Goal: Information Seeking & Learning: Learn about a topic

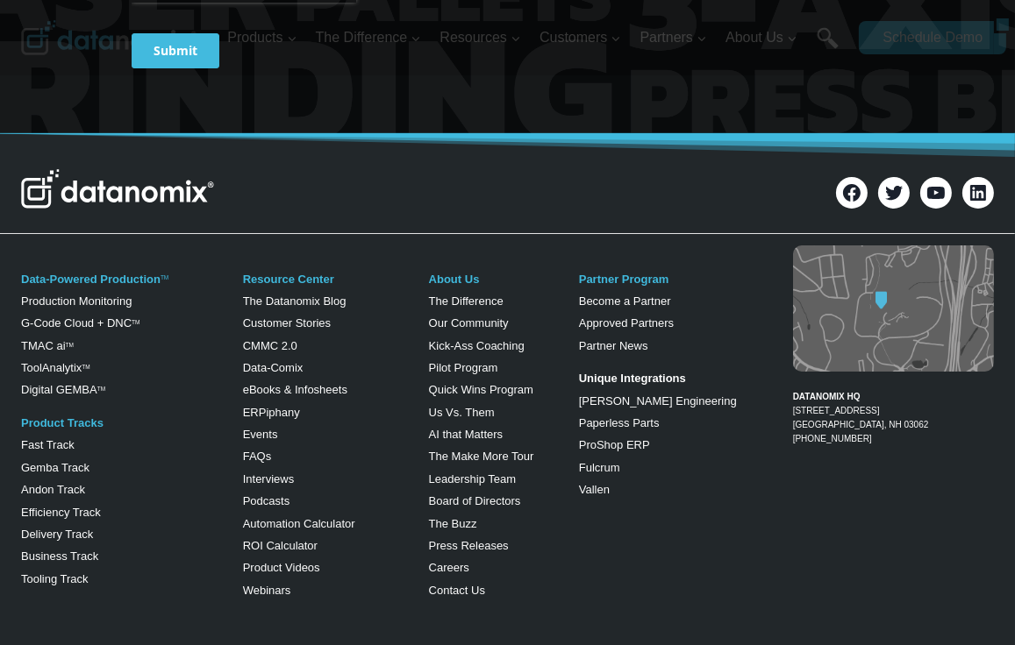
scroll to position [6996, 0]
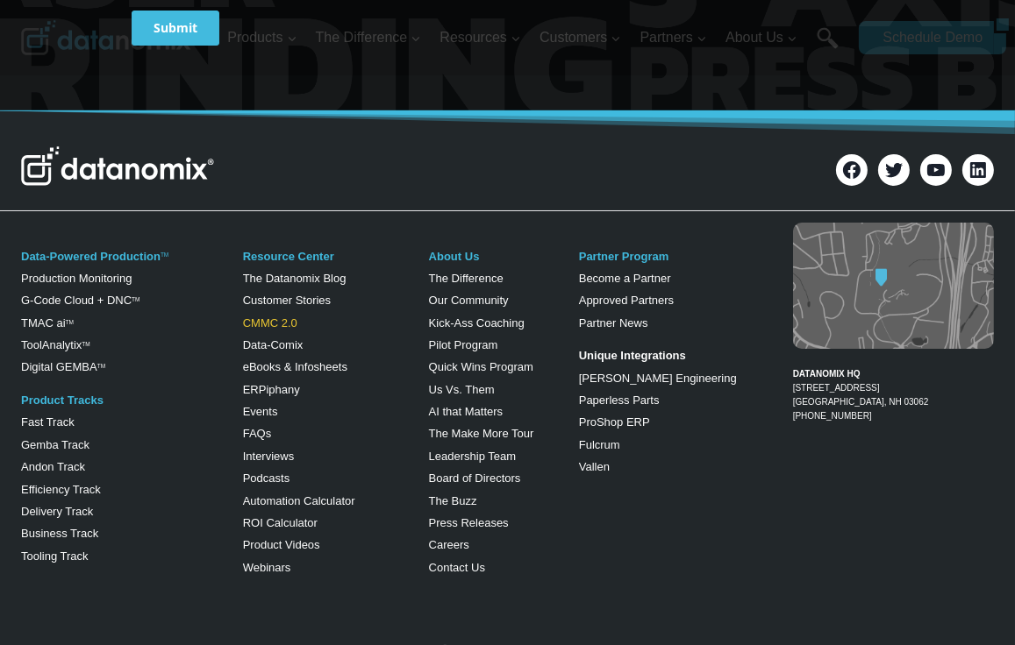
click at [270, 328] on link "CMMC 2.0" at bounding box center [270, 323] width 54 height 13
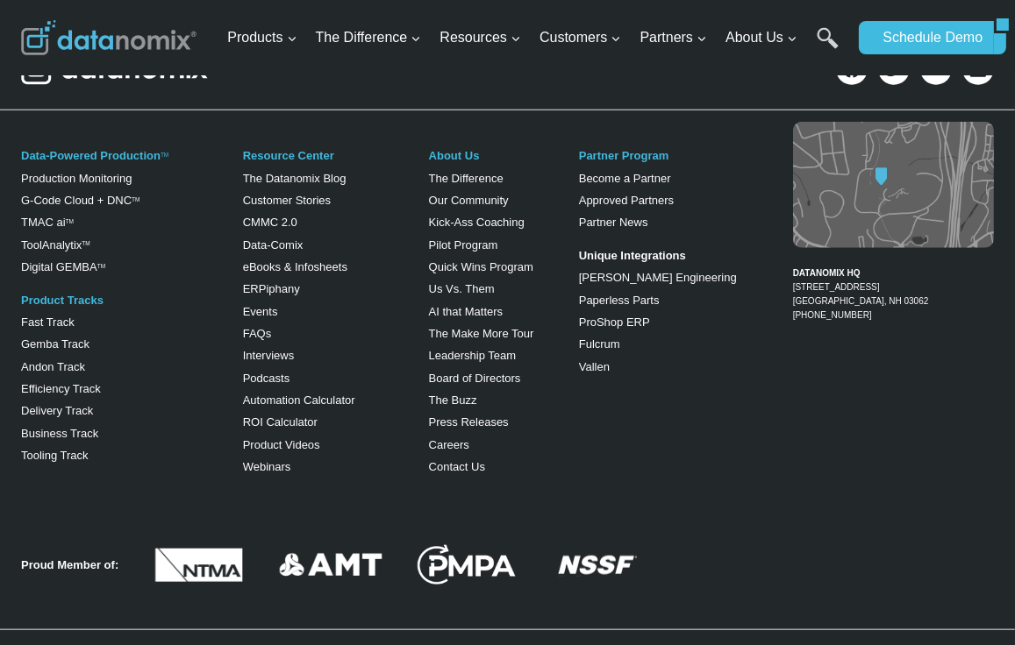
scroll to position [1918, 0]
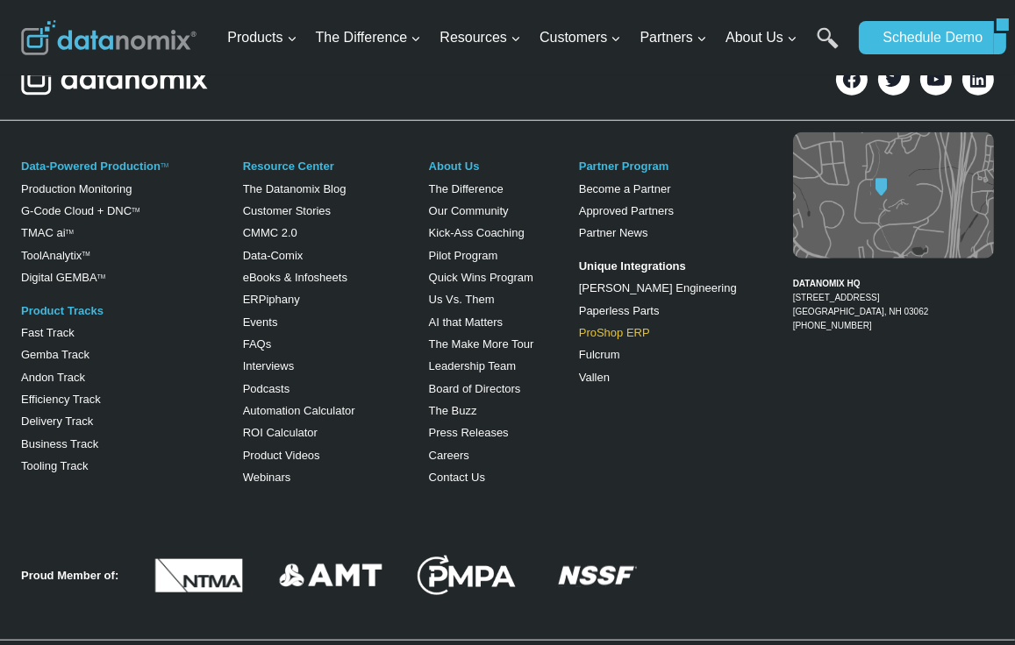
click at [611, 339] on link "ProShop ERP" at bounding box center [614, 332] width 71 height 13
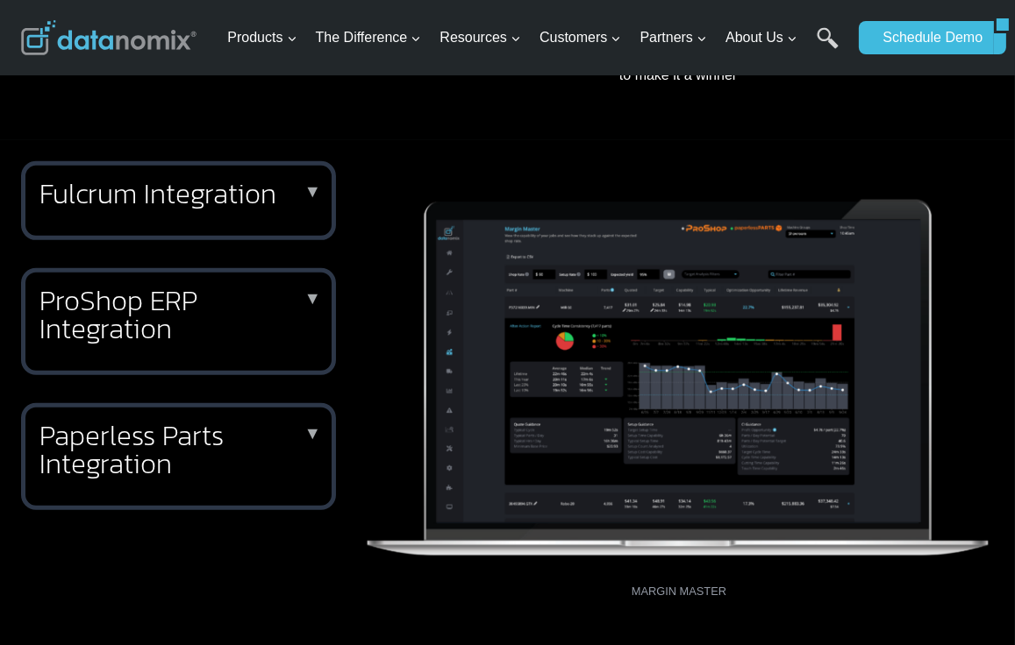
scroll to position [730, 0]
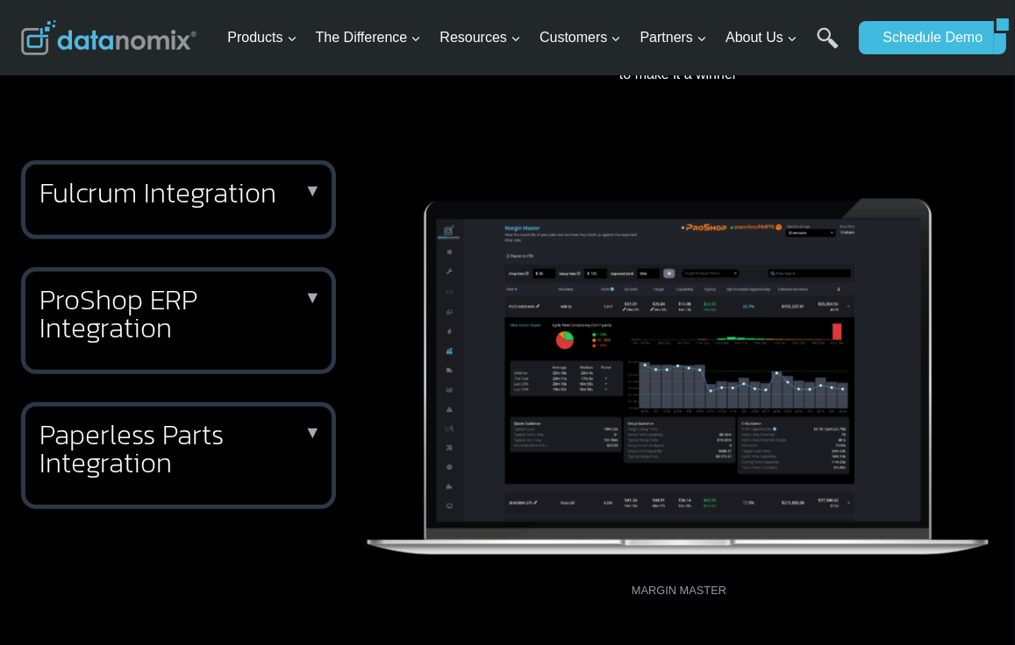
click at [299, 286] on h2 "ProShop ERP Integration" at bounding box center [174, 314] width 271 height 56
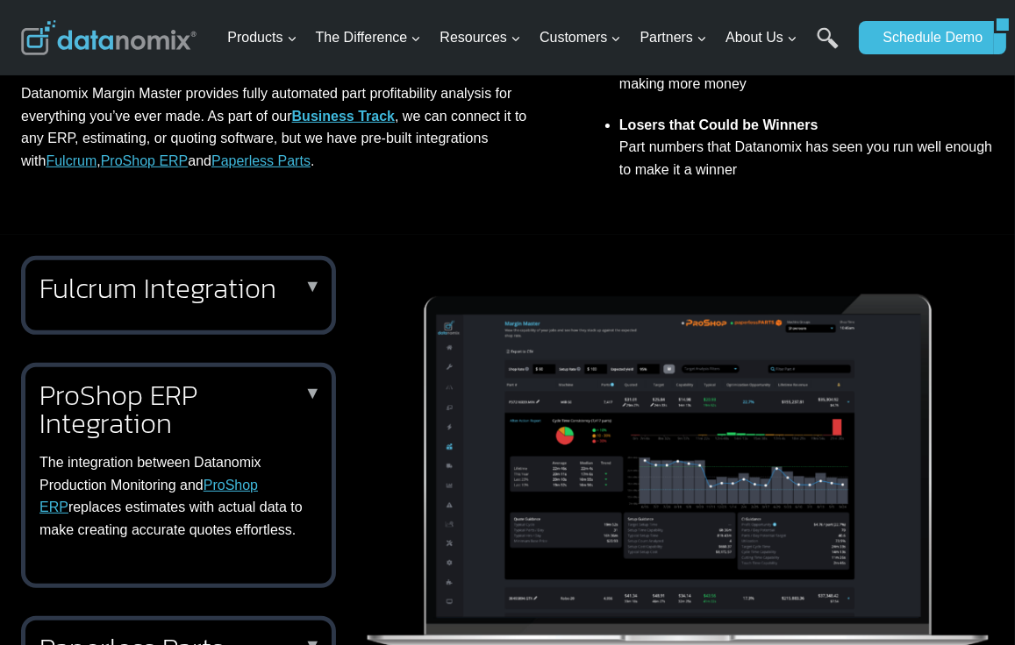
scroll to position [0, 0]
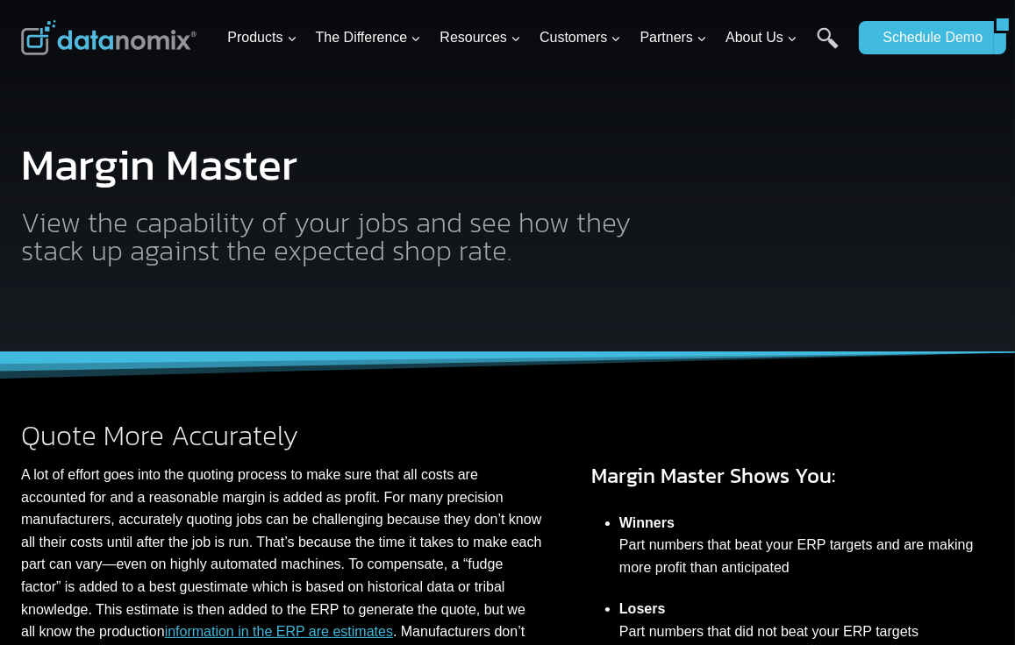
click at [702, 39] on icon "Expand" at bounding box center [701, 39] width 12 height 12
click at [0, 0] on img "Primary Navigation" at bounding box center [0, 0] width 0 height 0
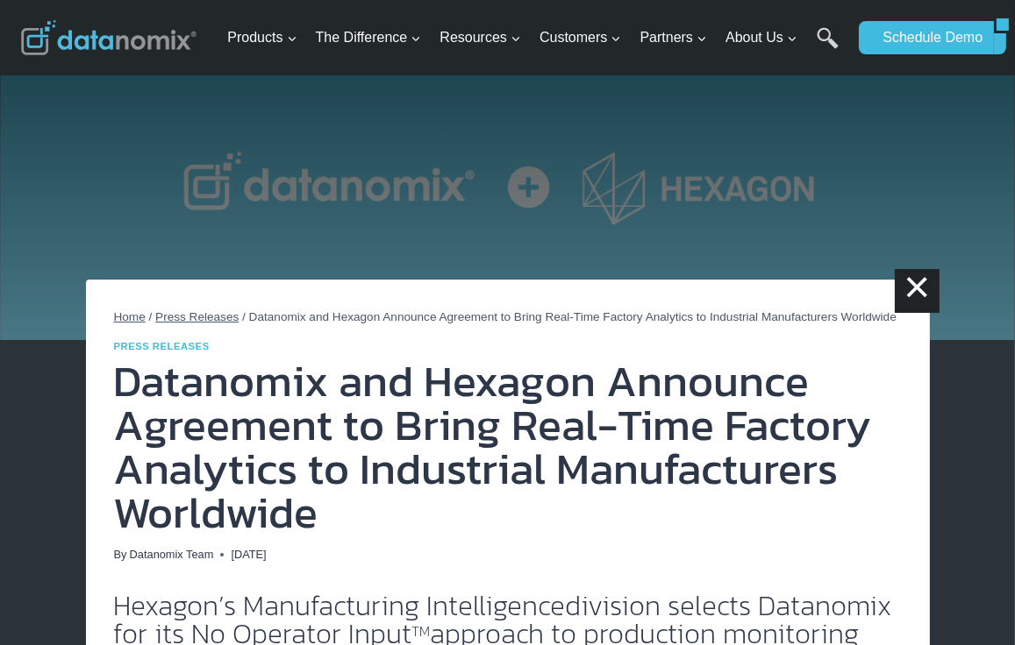
click at [0, 0] on link "Datanomix Vs. Competitors" at bounding box center [0, 0] width 0 height 0
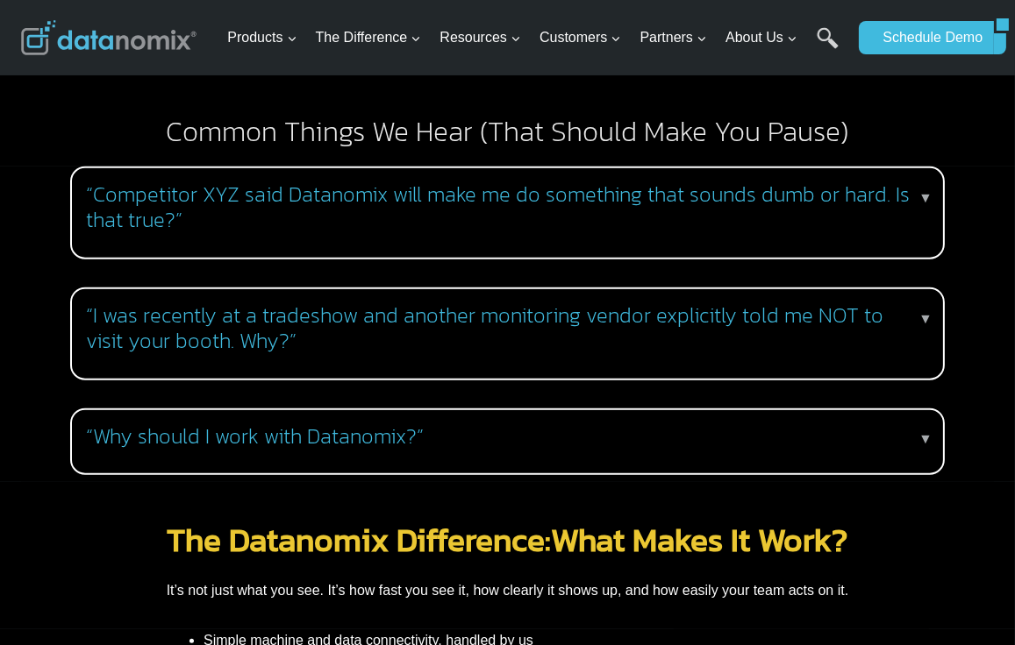
scroll to position [1736, 0]
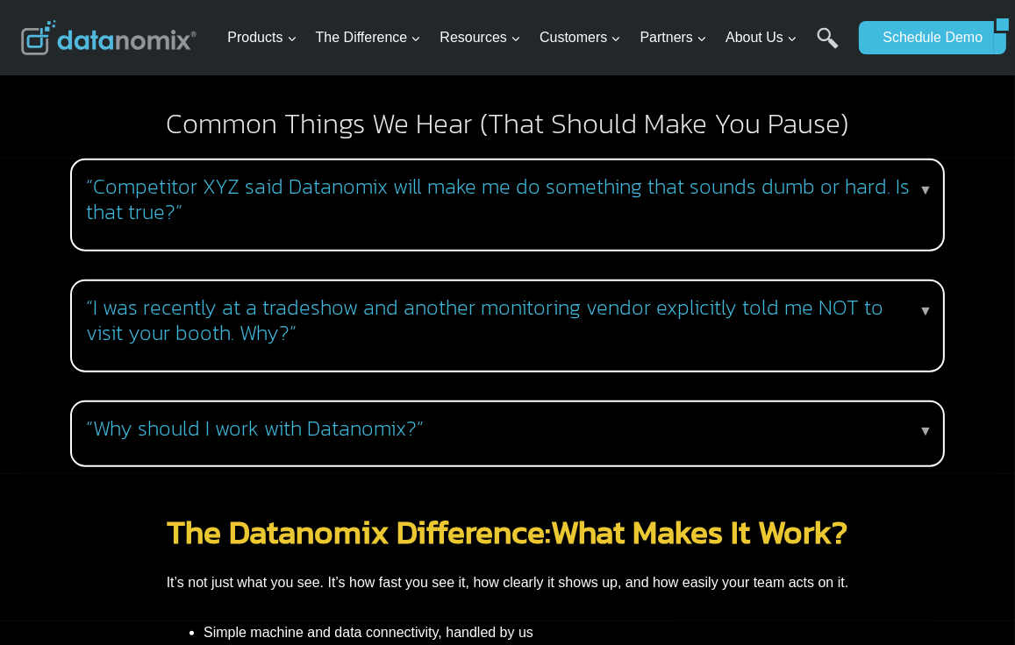
click at [916, 296] on h3 "“I was recently at a tradeshow and another monitoring vendor explicitly told me…" at bounding box center [504, 321] width 836 height 51
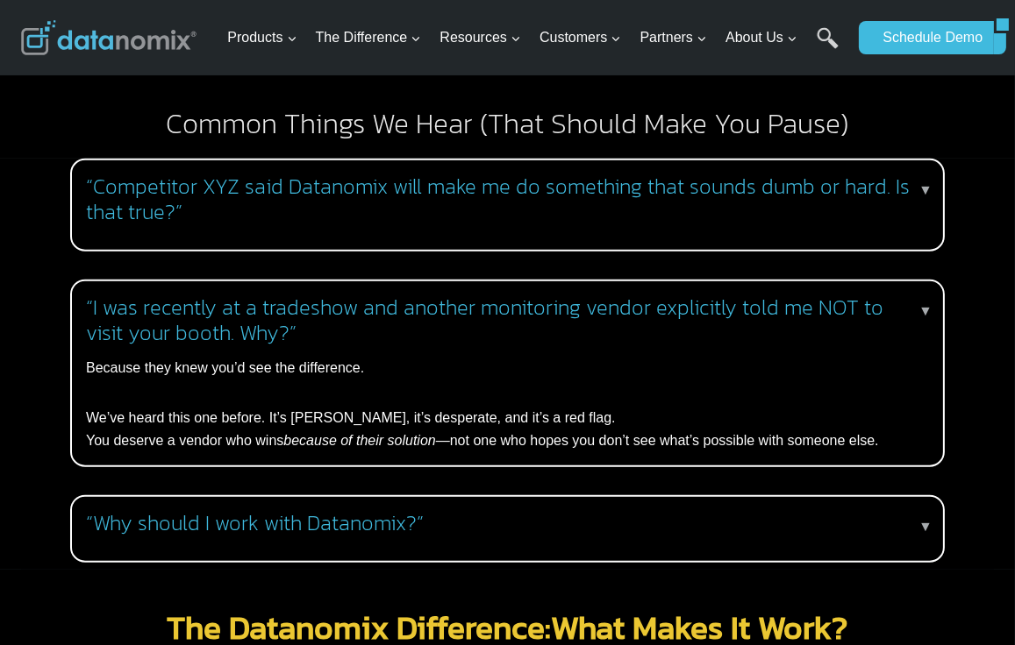
click at [909, 296] on h3 "“I was recently at a tradeshow and another monitoring vendor explicitly told me…" at bounding box center [504, 321] width 836 height 51
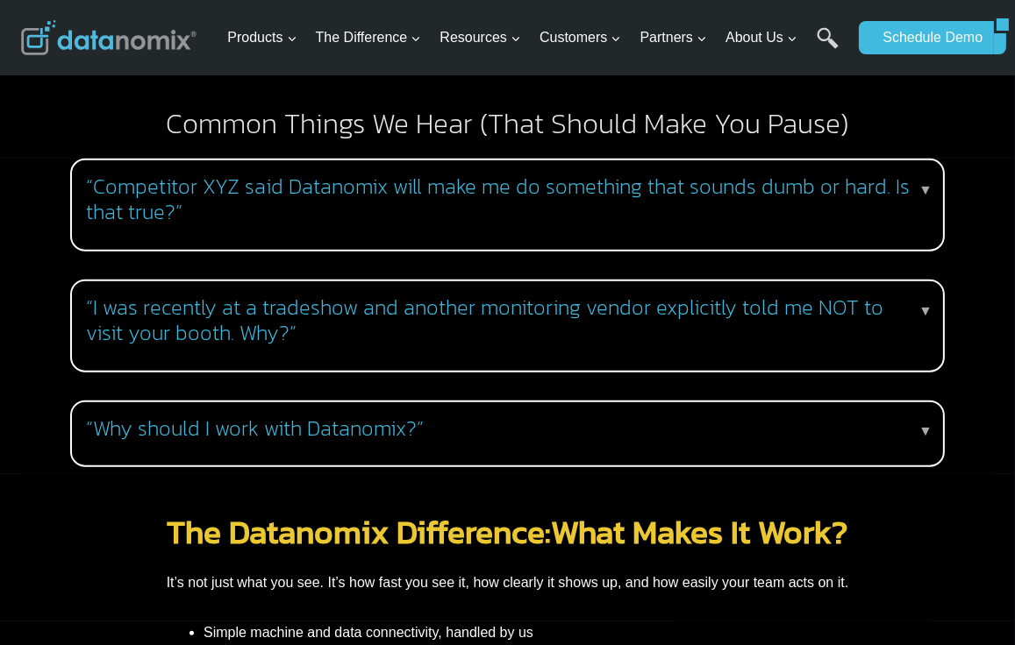
click at [920, 420] on p "▼" at bounding box center [925, 431] width 14 height 23
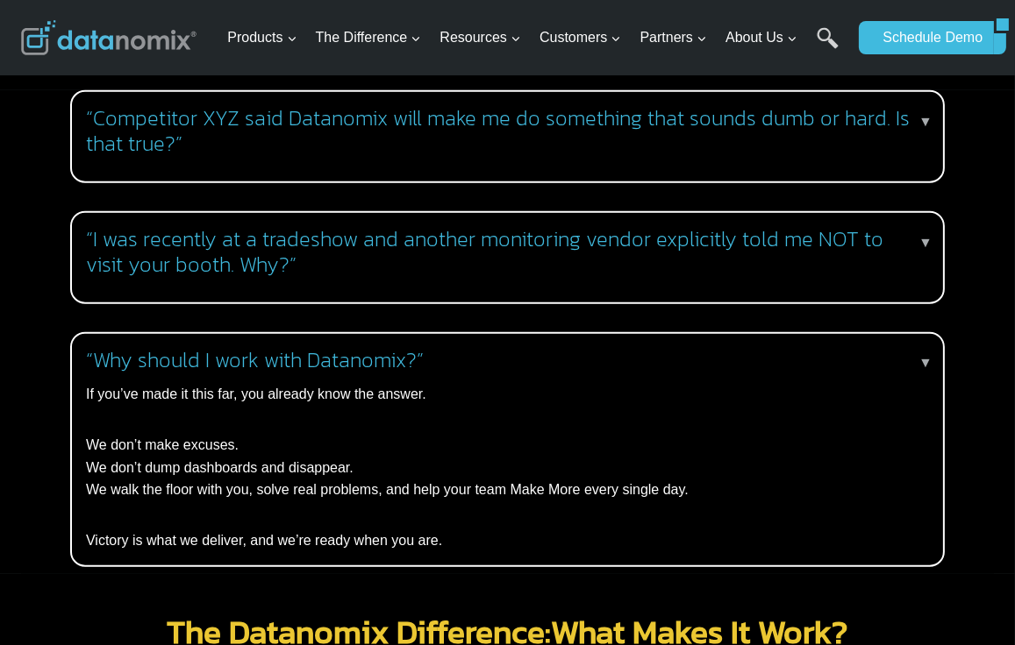
scroll to position [1808, 0]
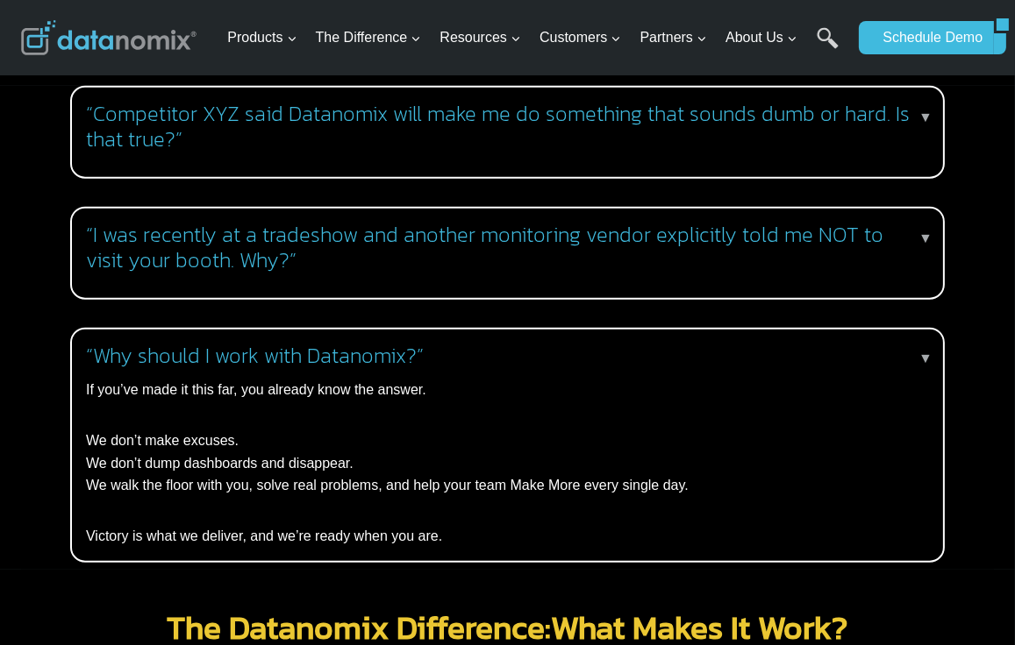
click at [916, 344] on h3 "“Why should I work with Datanomix?”" at bounding box center [504, 356] width 836 height 25
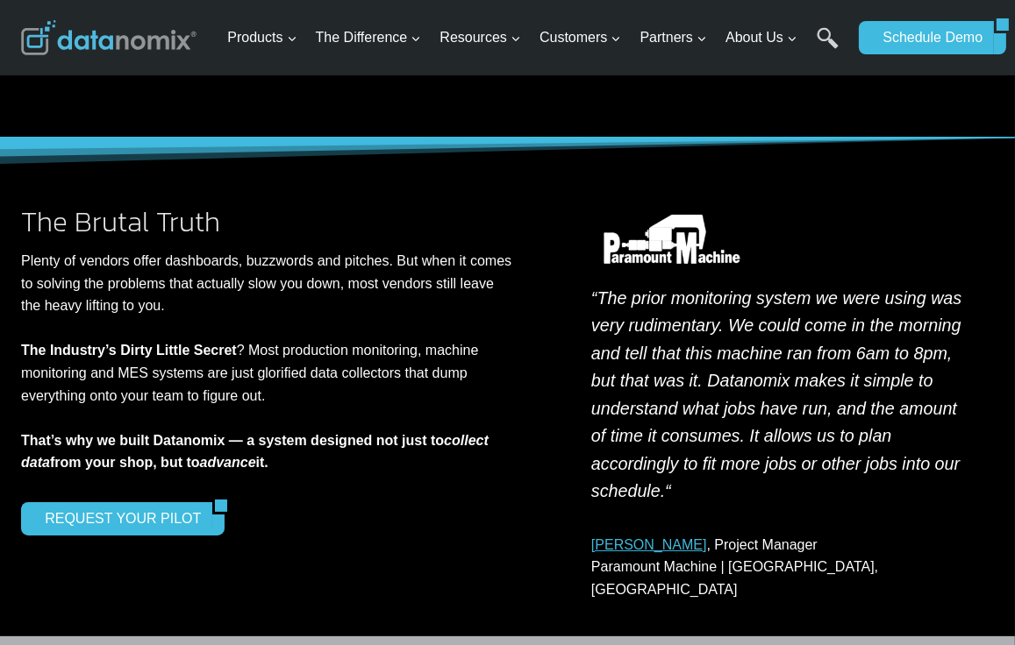
scroll to position [0, 0]
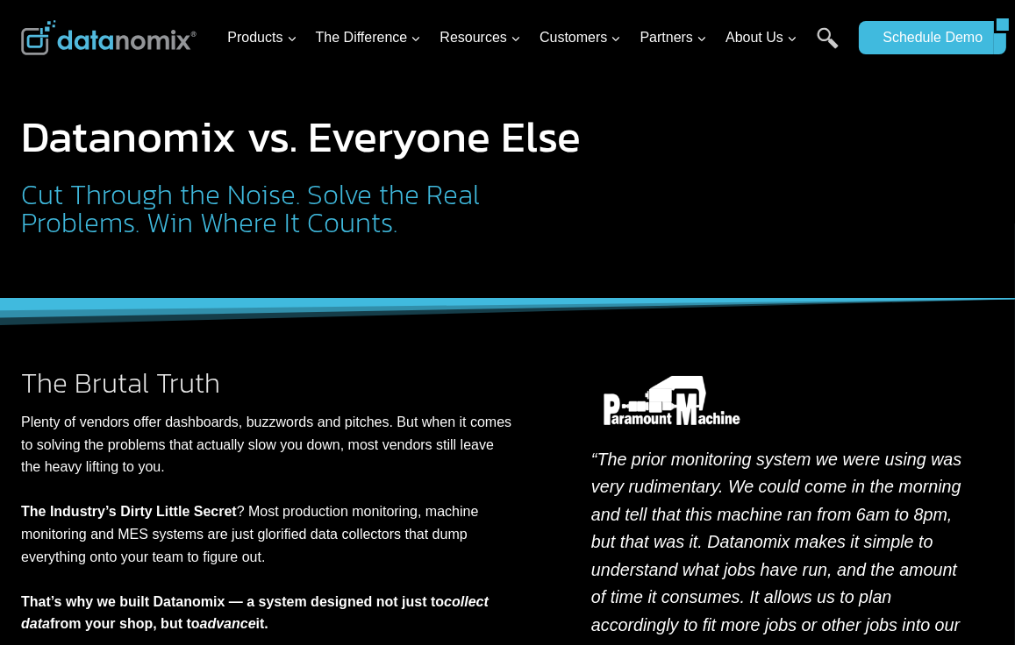
click at [0, 0] on link "ROI Calculator" at bounding box center [0, 0] width 0 height 0
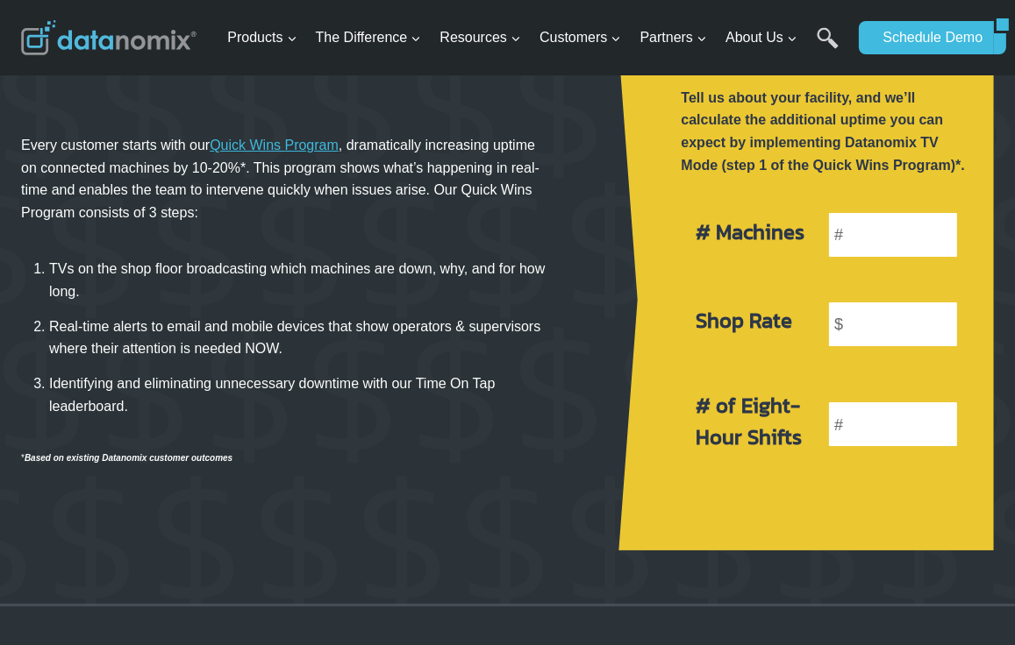
scroll to position [232, 0]
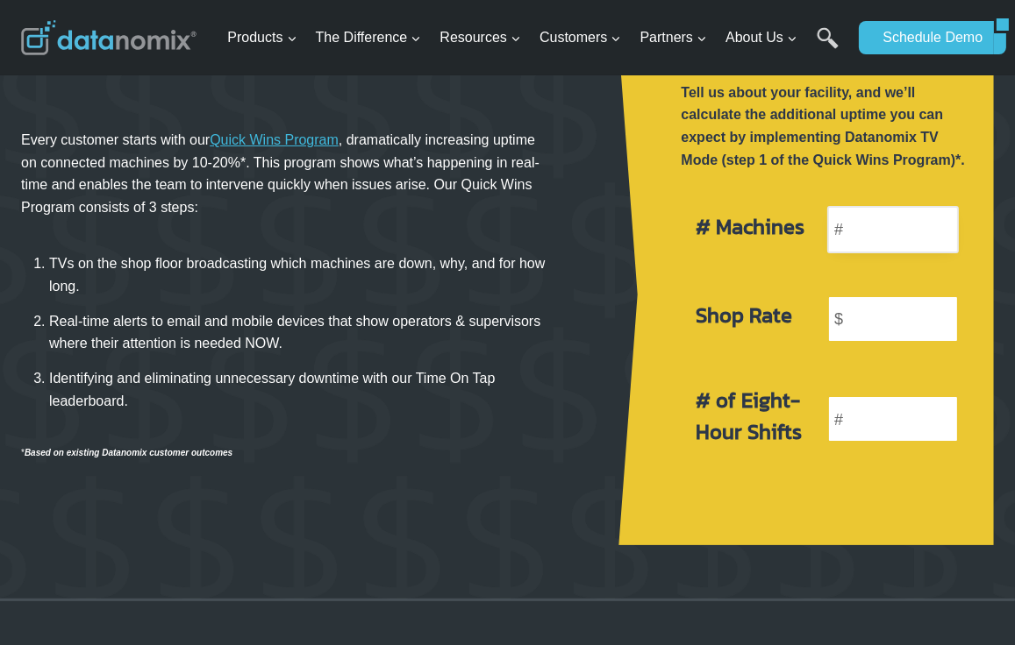
click at [896, 233] on input "number" at bounding box center [893, 229] width 132 height 47
type input "20"
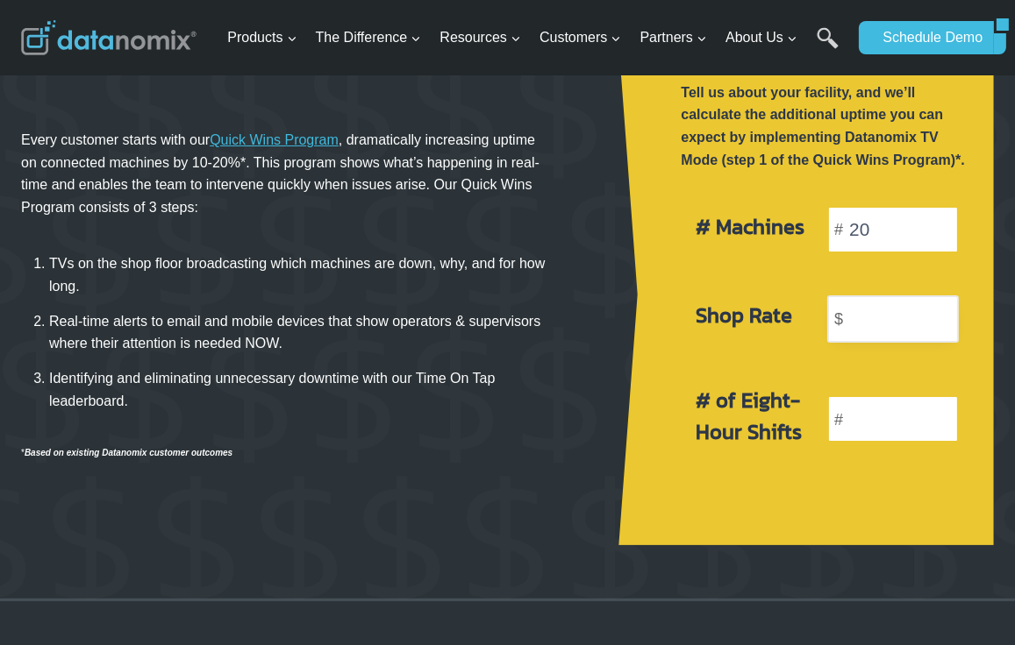
click at [901, 315] on input "number" at bounding box center [893, 319] width 132 height 47
type input "200"
click at [907, 430] on input "number" at bounding box center [893, 419] width 132 height 47
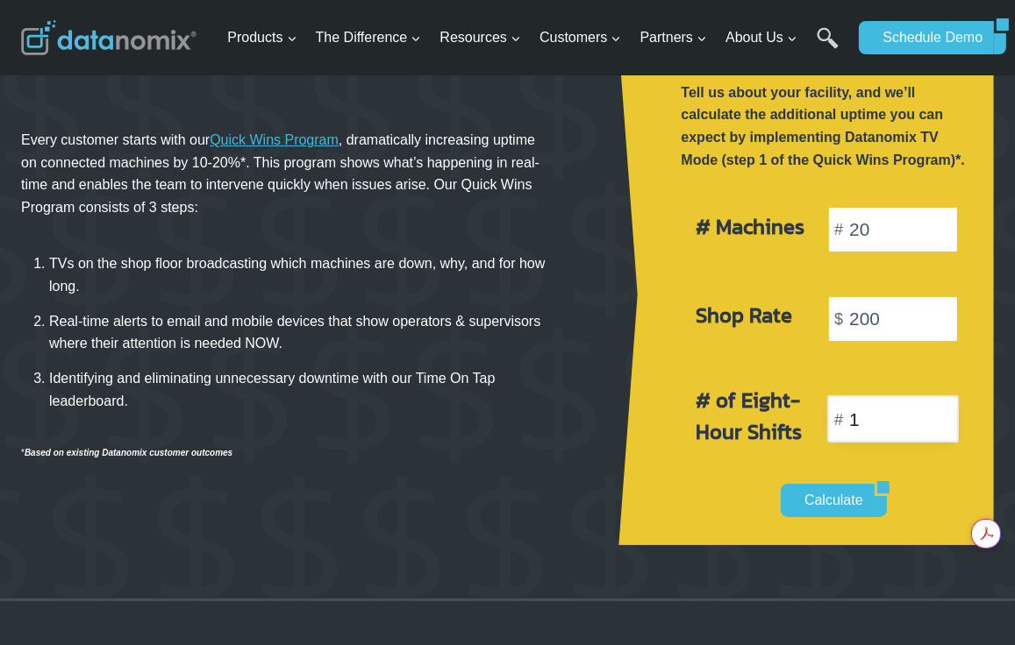
type input "1"
click at [837, 504] on link "Calculate" at bounding box center [828, 500] width 94 height 33
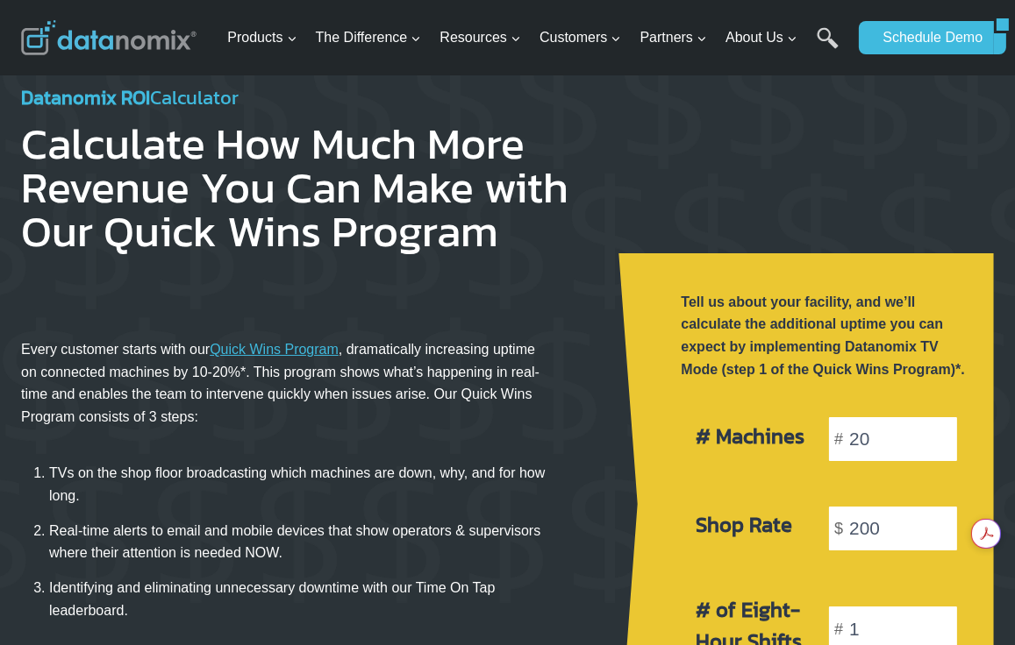
scroll to position [0, 0]
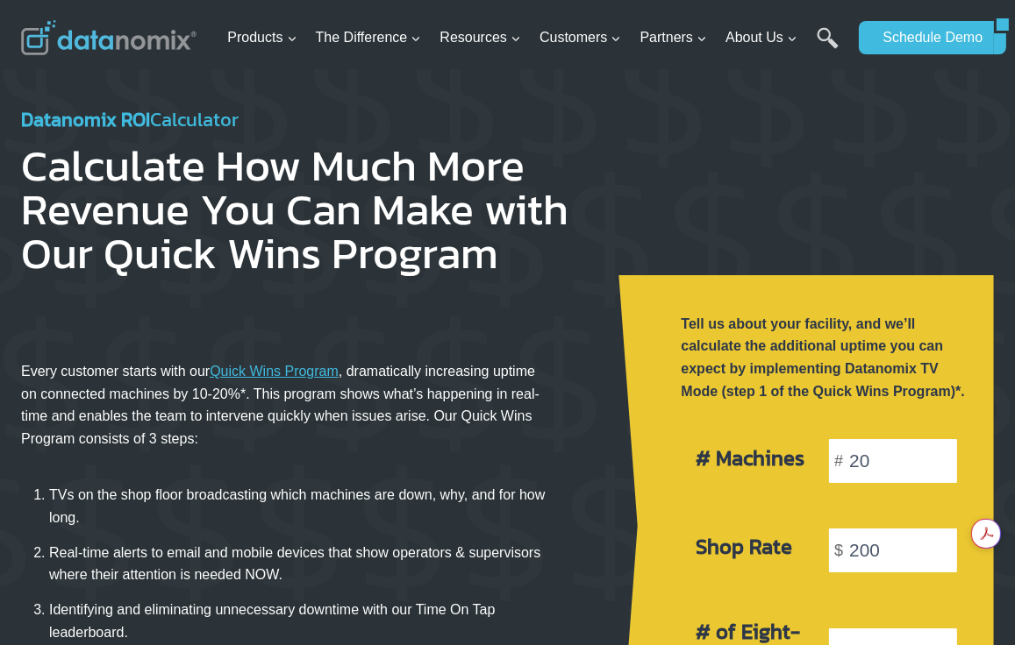
click at [0, 0] on link "ERPiphany" at bounding box center [0, 0] width 0 height 0
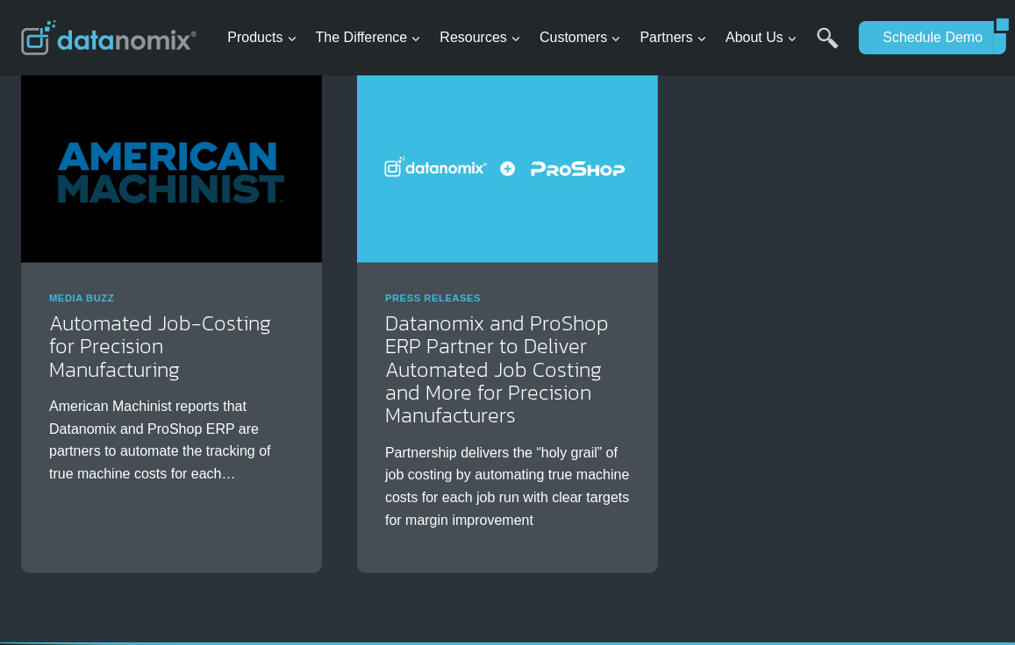
scroll to position [1826, 0]
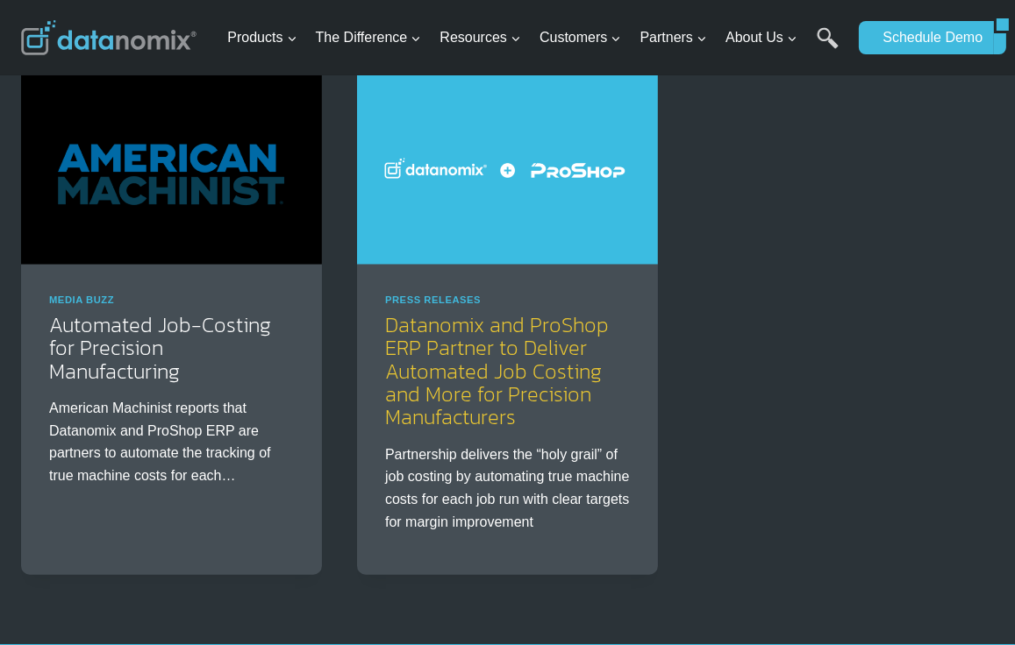
click at [507, 433] on link "Datanomix and ProShop ERP Partner to Deliver Automated Job Costing and More for…" at bounding box center [497, 372] width 224 height 124
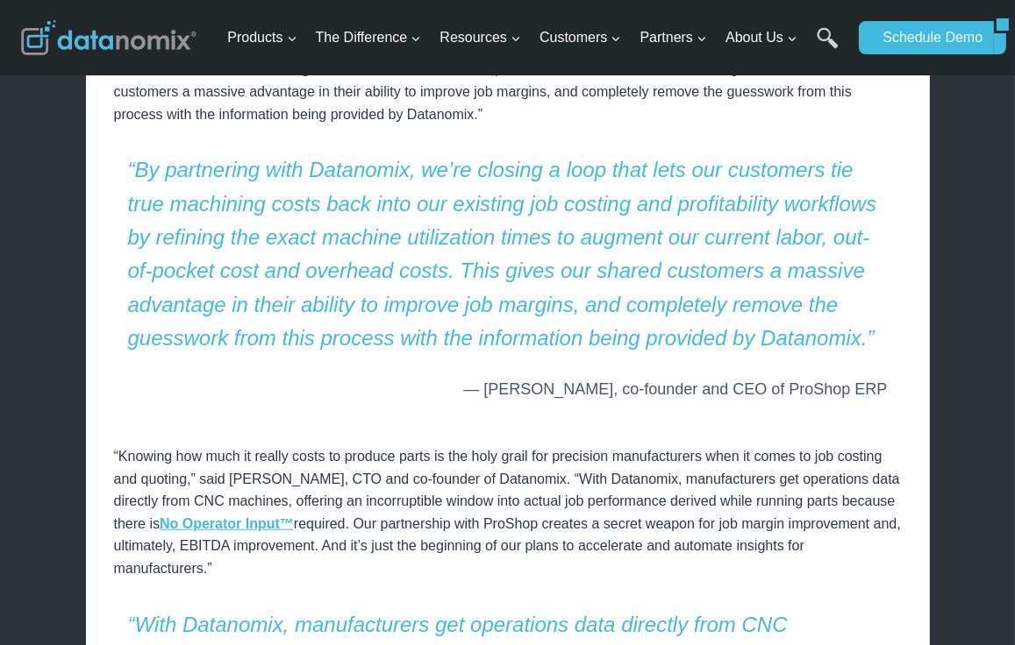
scroll to position [1485, 0]
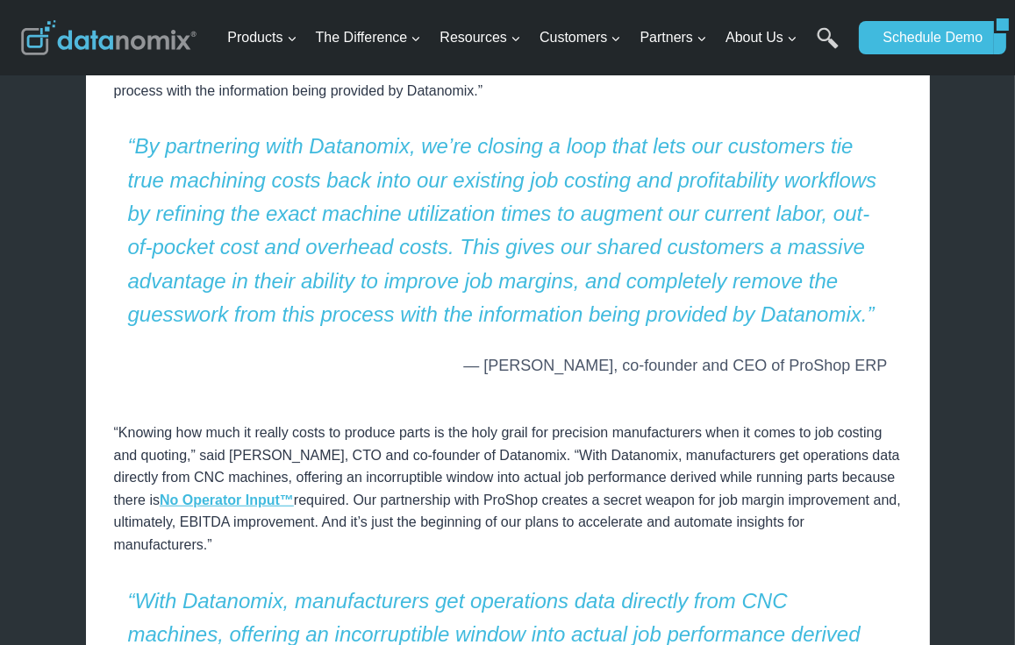
click at [617, 524] on p "“Knowing how much it really costs to produce parts is the holy grail for precis…" at bounding box center [508, 477] width 788 height 157
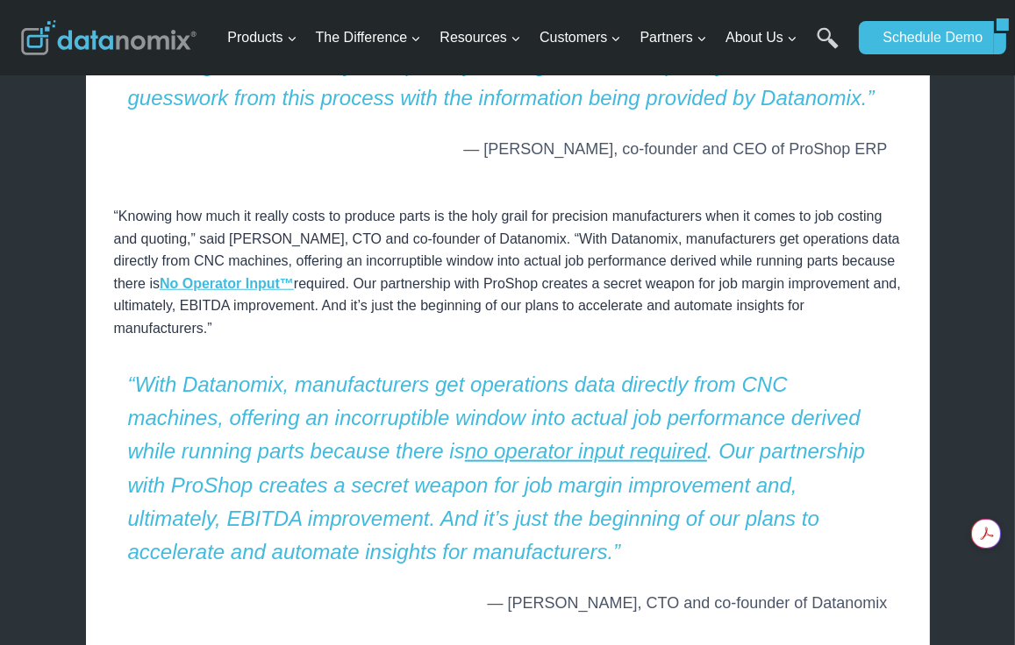
scroll to position [1687, 0]
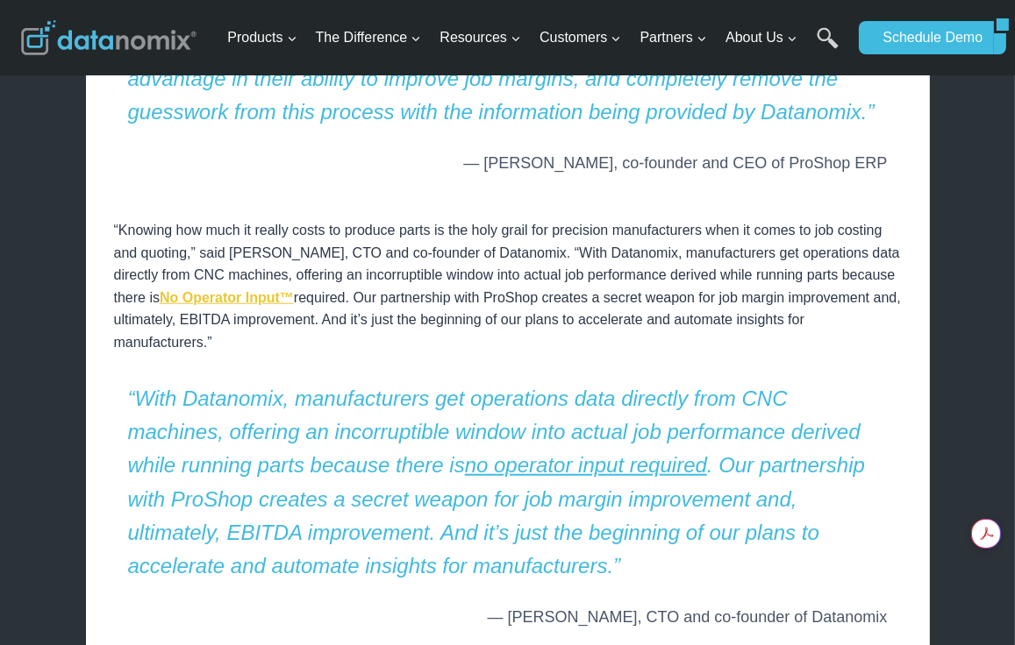
click at [201, 299] on link "No Operator Input™" at bounding box center [227, 297] width 134 height 15
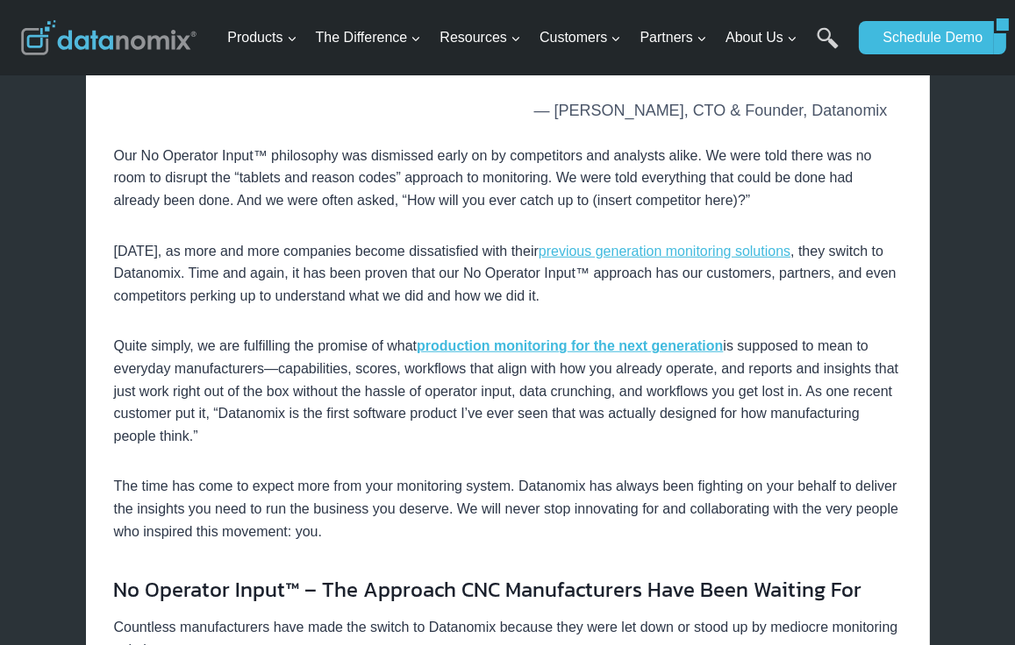
scroll to position [1421, 0]
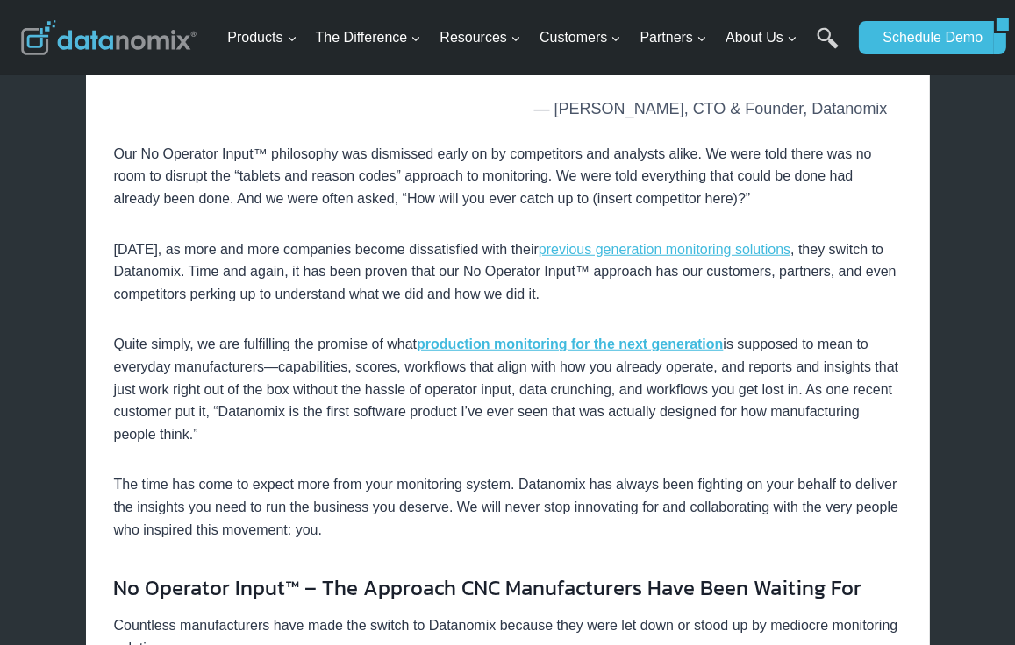
click at [403, 524] on p "The time has come to expect more from your monitoring system. Datanomix has alw…" at bounding box center [508, 508] width 788 height 68
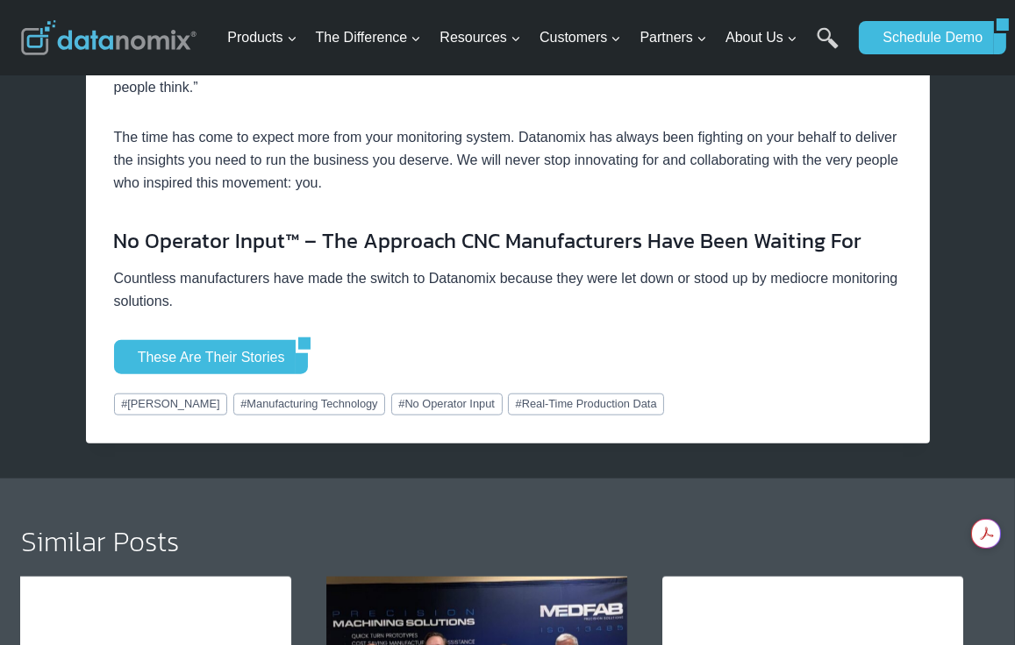
scroll to position [1765, 0]
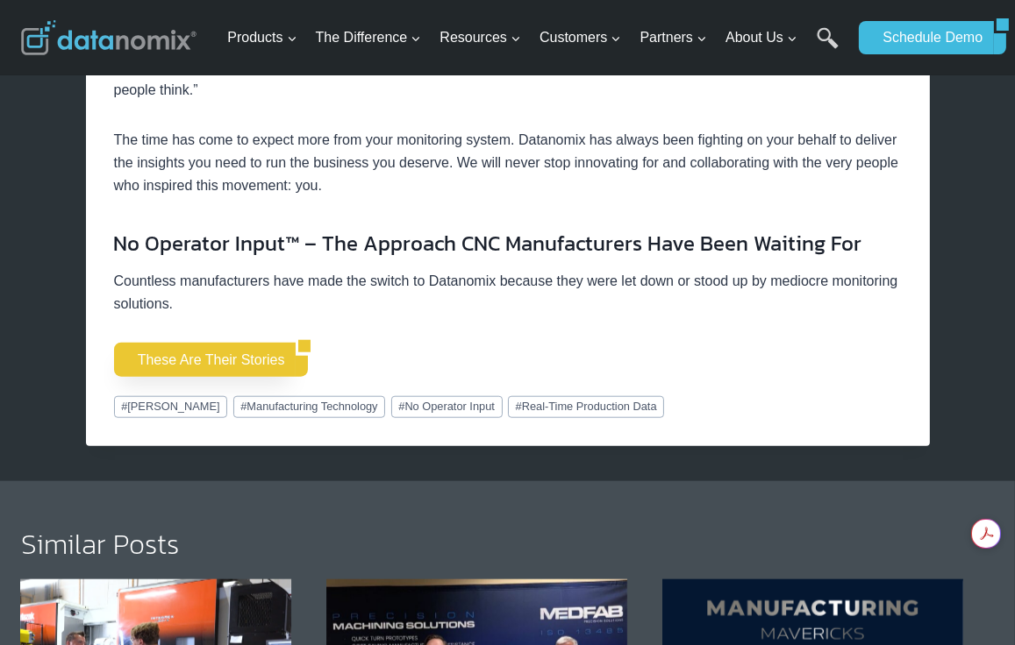
click at [188, 366] on link "These are their stories" at bounding box center [205, 359] width 182 height 33
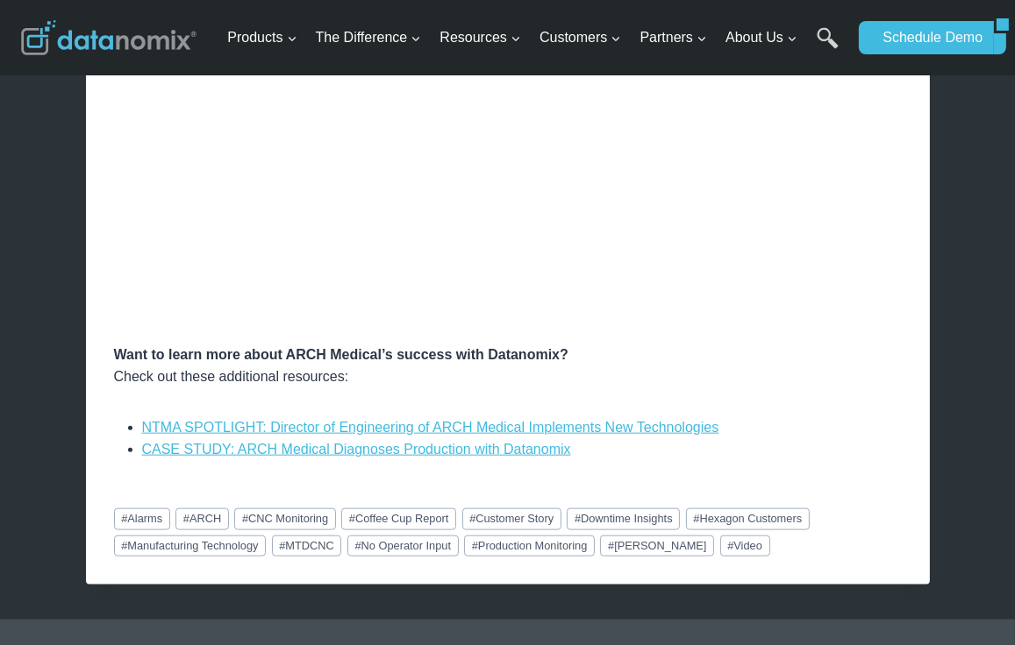
scroll to position [2120, 0]
